Goal: Information Seeking & Learning: Learn about a topic

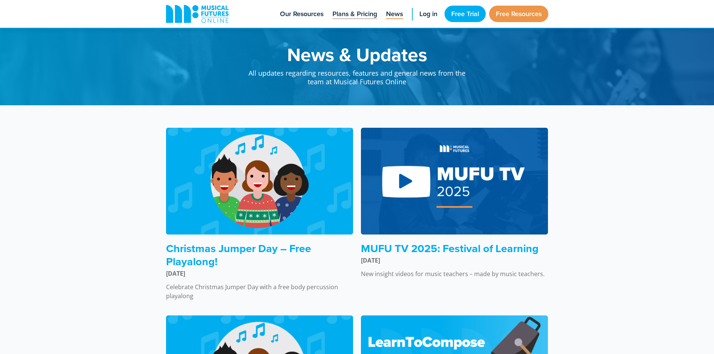
click at [354, 15] on span "Plans & Pricing" at bounding box center [354, 14] width 45 height 10
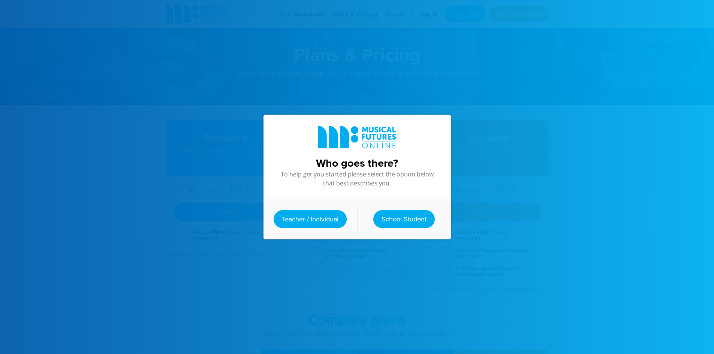
click at [239, 62] on div at bounding box center [357, 177] width 714 height 354
click at [357, 25] on div "Who goes there? To help get you started please select the option below that bes…" at bounding box center [357, 177] width 202 height 354
click at [386, 210] on link "School Student" at bounding box center [403, 219] width 61 height 18
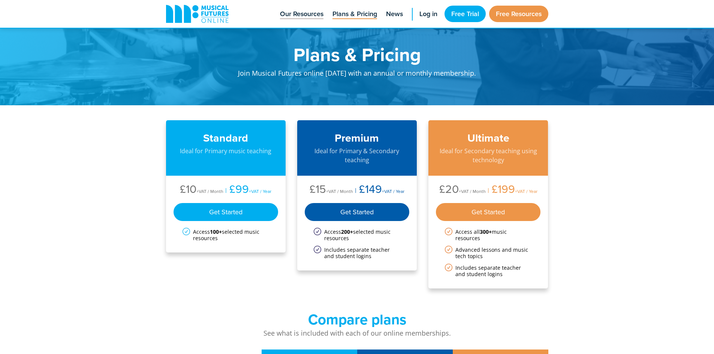
click at [299, 16] on span "Our Resources" at bounding box center [301, 14] width 43 height 10
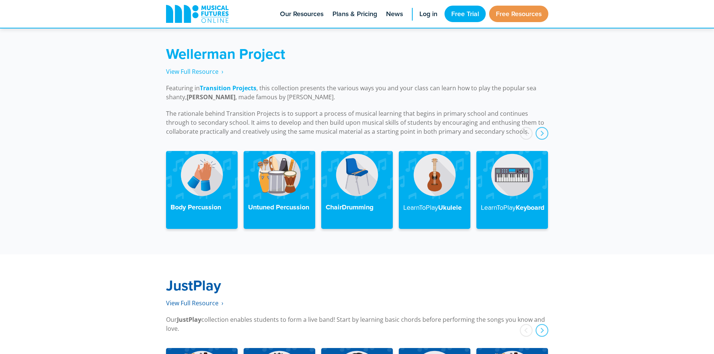
scroll to position [1911, 0]
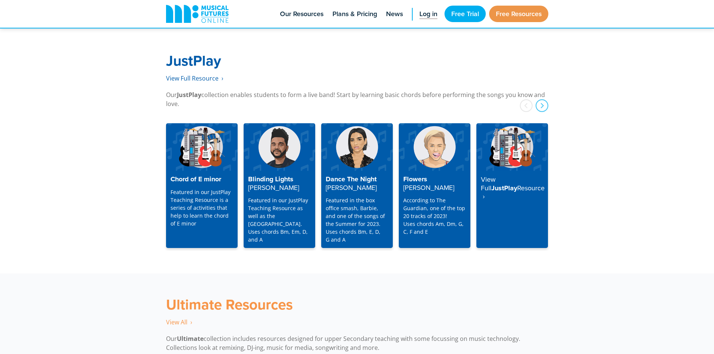
click at [425, 16] on span "Log in" at bounding box center [428, 14] width 18 height 10
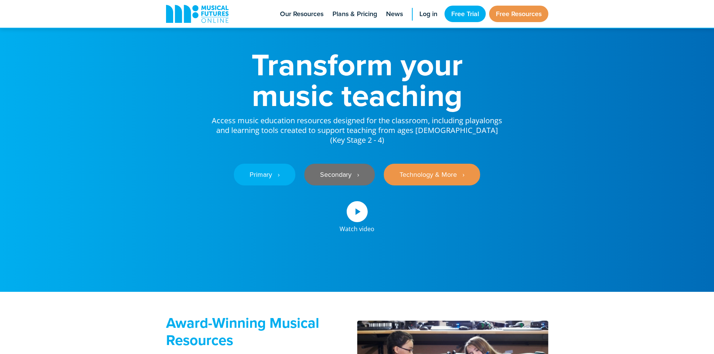
scroll to position [37, 0]
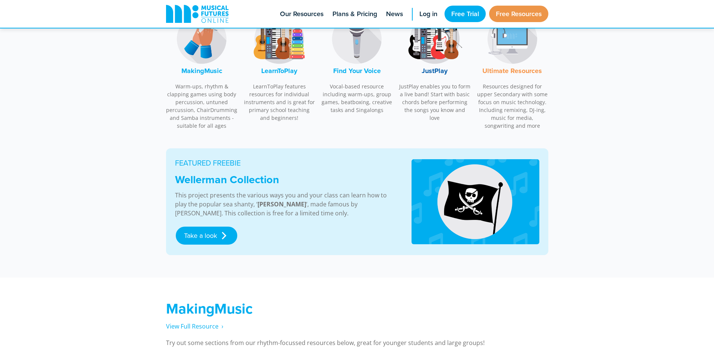
scroll to position [187, 0]
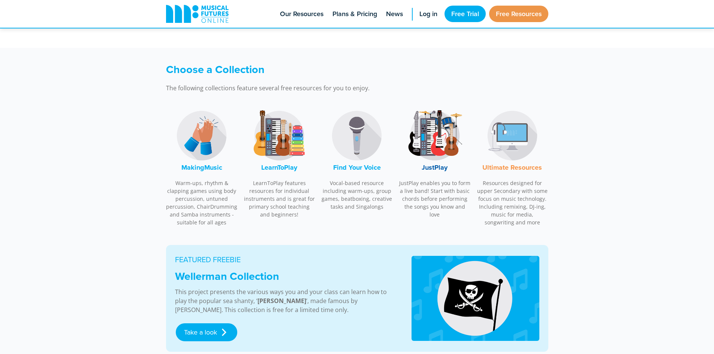
click at [264, 140] on img at bounding box center [279, 136] width 56 height 56
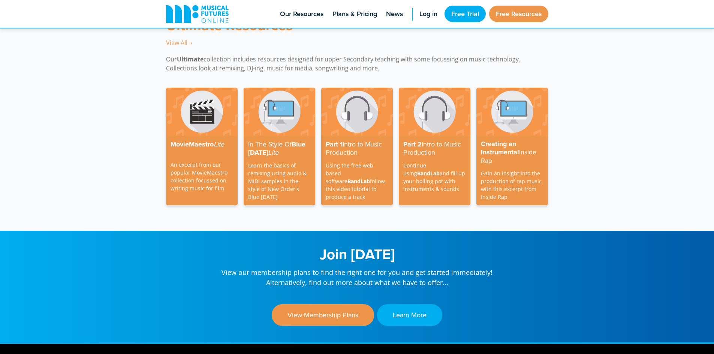
scroll to position [2090, 0]
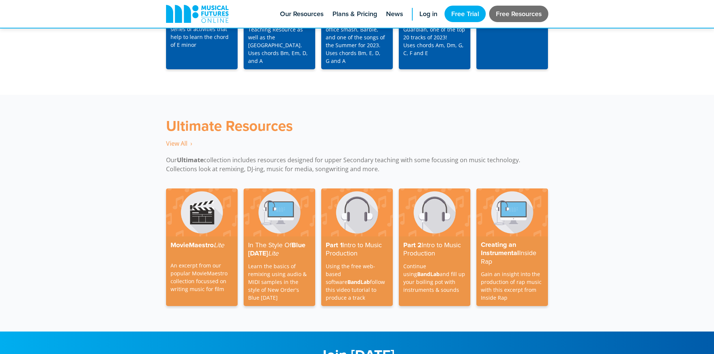
click at [508, 9] on link "Free Resources" at bounding box center [518, 14] width 59 height 16
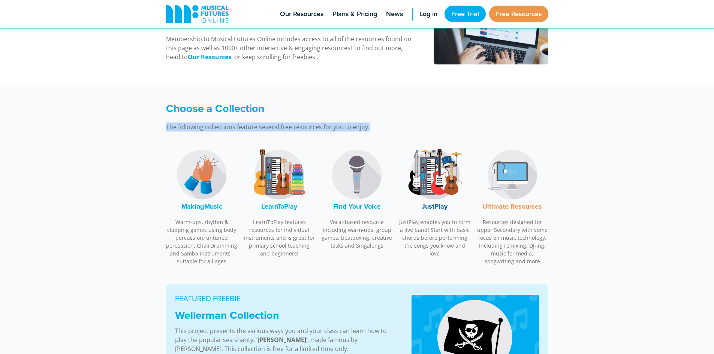
drag, startPoint x: 415, startPoint y: 139, endPoint x: 398, endPoint y: 181, distance: 45.2
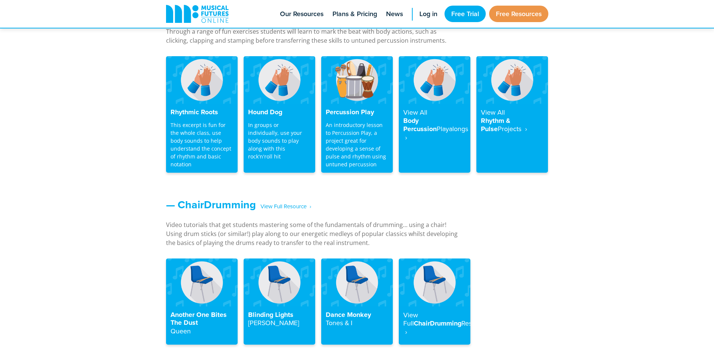
drag, startPoint x: 360, startPoint y: 195, endPoint x: 363, endPoint y: 181, distance: 15.0
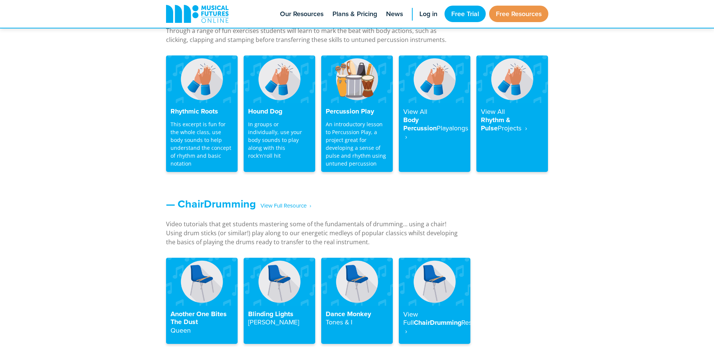
click at [363, 181] on div "— Body & Untuned Percussion ‎ ‎ ‎ View Full Resource‎‏‏‎ ‎ › Through a range of…" at bounding box center [357, 93] width 714 height 194
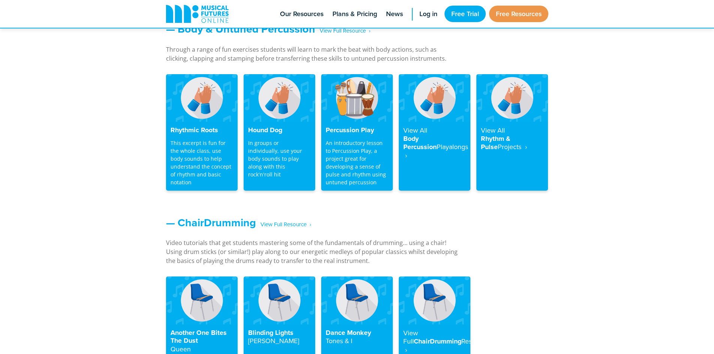
scroll to position [490, 0]
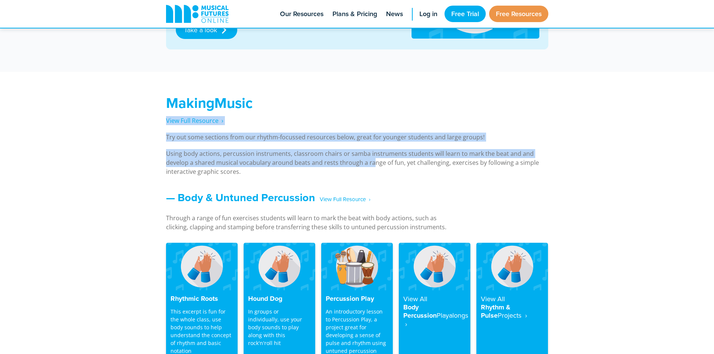
drag, startPoint x: 380, startPoint y: 117, endPoint x: 523, endPoint y: 61, distance: 153.2
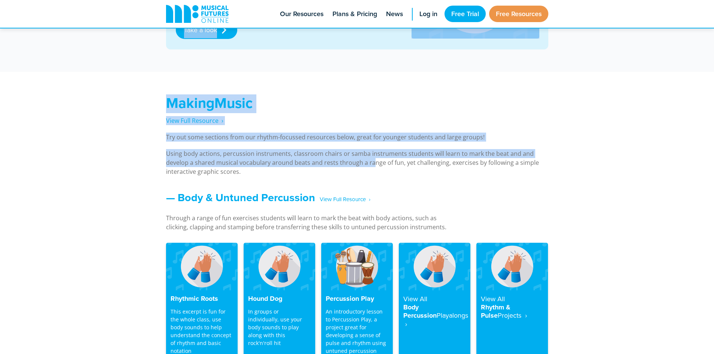
click at [616, 106] on div "MakingMusic View Full Resource‎‏‏‎ ‎ › Try out some sections from our rhythm-fo…" at bounding box center [357, 128] width 714 height 112
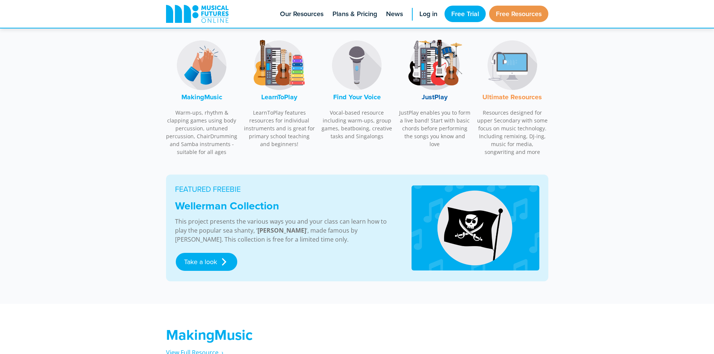
scroll to position [190, 0]
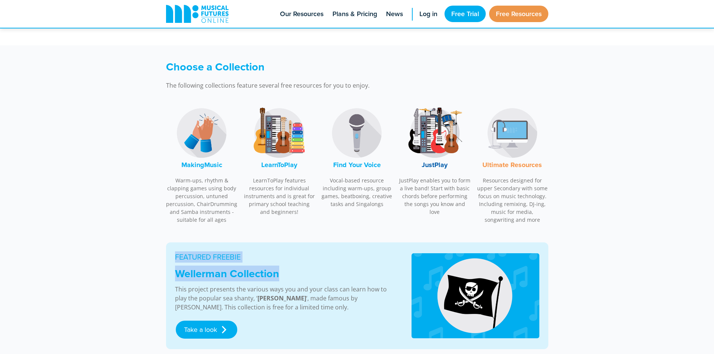
drag, startPoint x: 325, startPoint y: 275, endPoint x: 464, endPoint y: 163, distance: 177.5
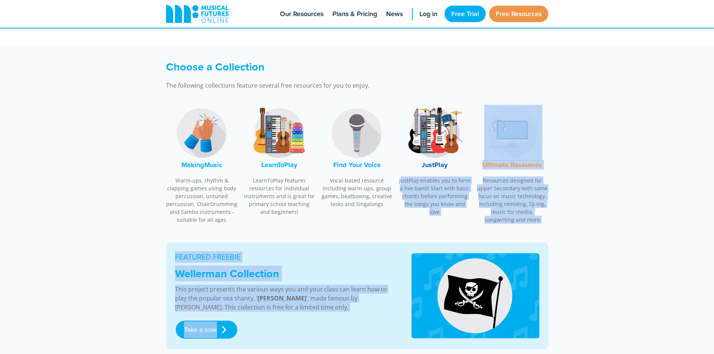
drag, startPoint x: 356, startPoint y: 239, endPoint x: 719, endPoint y: 311, distance: 370.1
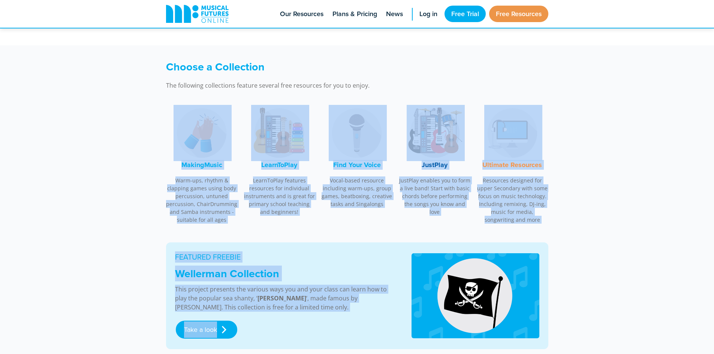
click at [543, 210] on p "Resources designed for upper Secondary with some focus on music technology. Inc…" at bounding box center [512, 200] width 72 height 47
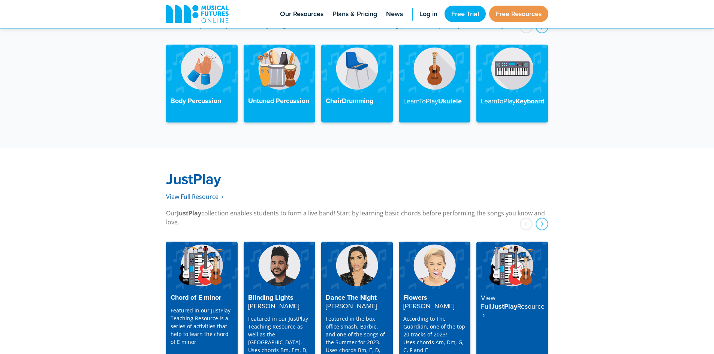
drag, startPoint x: 602, startPoint y: 187, endPoint x: 591, endPoint y: 176, distance: 14.8
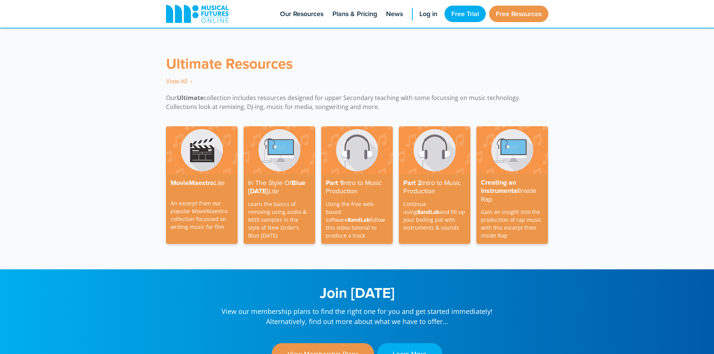
scroll to position [2168, 0]
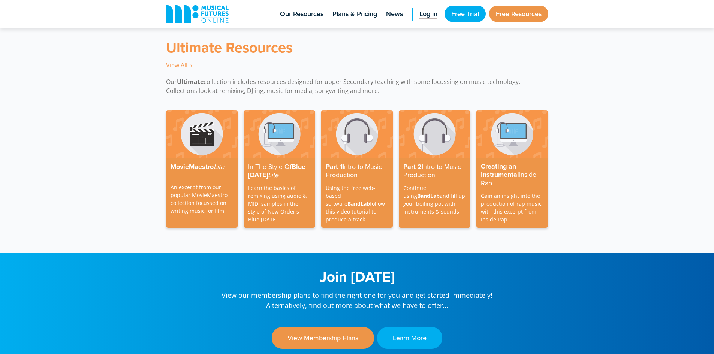
click at [428, 12] on span "Log in" at bounding box center [428, 14] width 18 height 10
